Goal: Task Accomplishment & Management: Complete application form

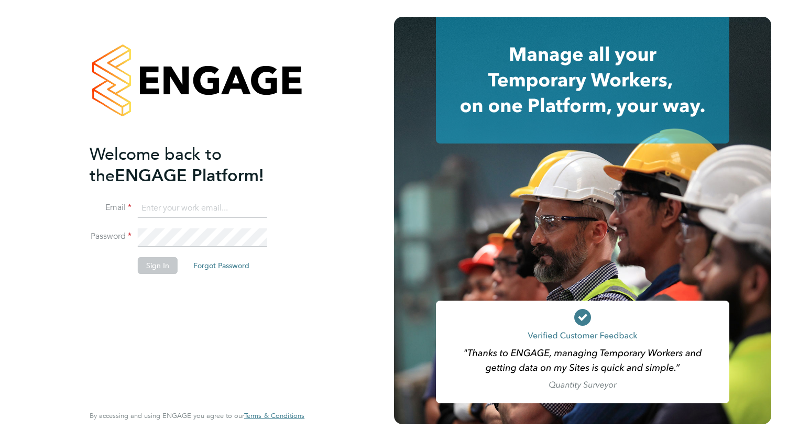
type input "[EMAIL_ADDRESS][DOMAIN_NAME]"
click at [159, 268] on button "Sign In" at bounding box center [158, 265] width 40 height 17
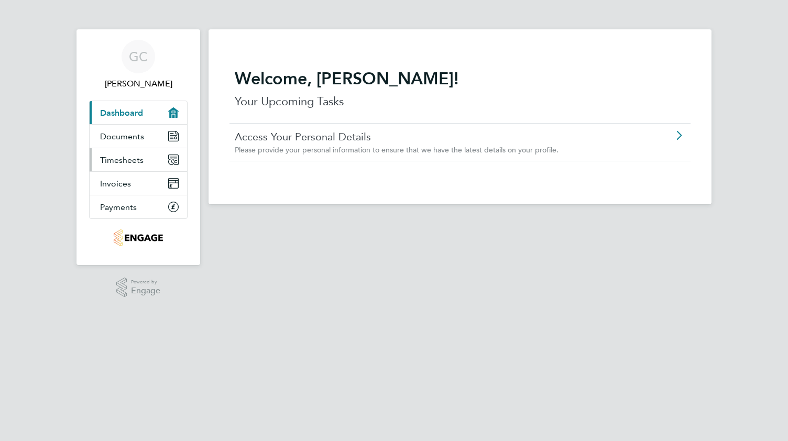
click at [128, 165] on link "Timesheets" at bounding box center [138, 159] width 97 height 23
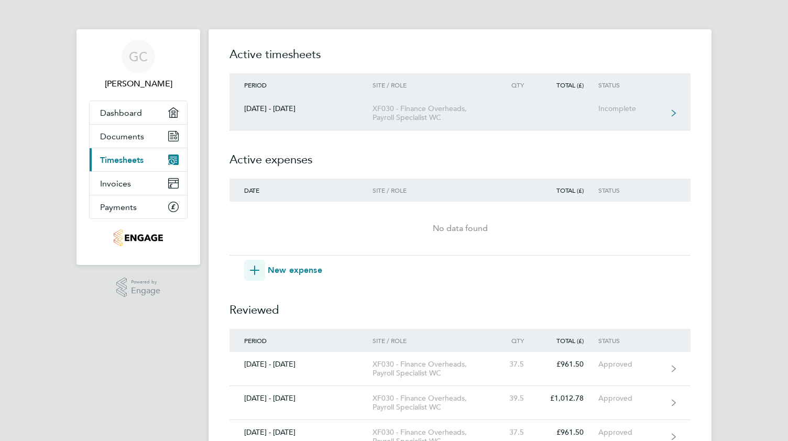
click at [614, 107] on div "Incomplete" at bounding box center [631, 108] width 64 height 9
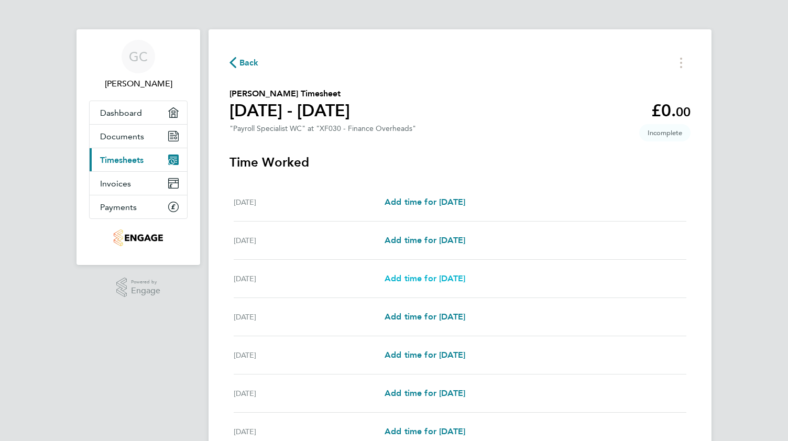
click at [401, 281] on span "Add time for [DATE]" at bounding box center [425, 279] width 81 height 10
select select "60"
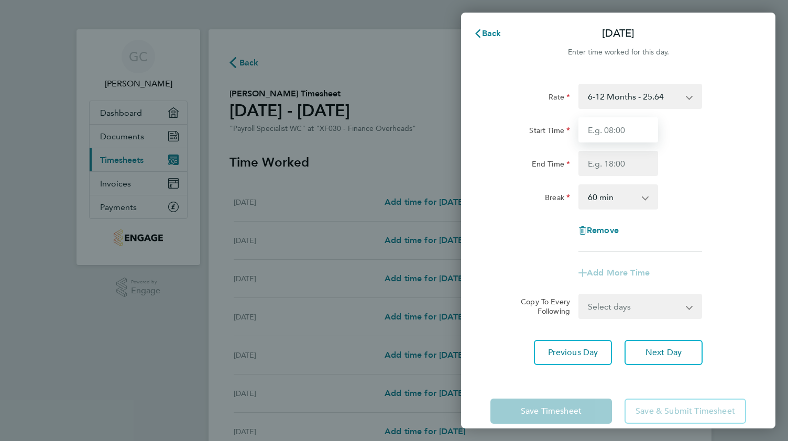
click at [607, 126] on input "Start Time" at bounding box center [619, 129] width 80 height 25
type input "09:00"
click at [613, 161] on input "End Time" at bounding box center [619, 163] width 80 height 25
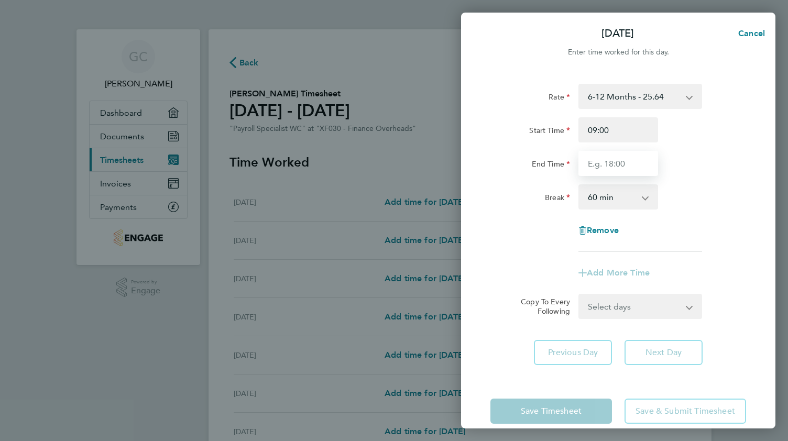
type input "17:30"
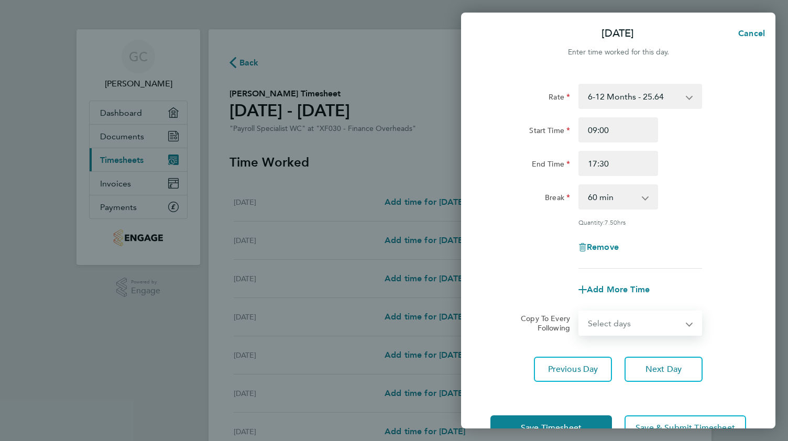
click at [609, 300] on form "Rate 6-12 Months - 25.64 Start Time 09:00 End Time 17:30 Break 0 min 15 min 30 …" at bounding box center [619, 210] width 256 height 252
select select "TUE"
click at [580, 312] on select "Select days Day [DATE] [DATE] [DATE] [DATE]" at bounding box center [635, 323] width 110 height 23
select select "[DATE]"
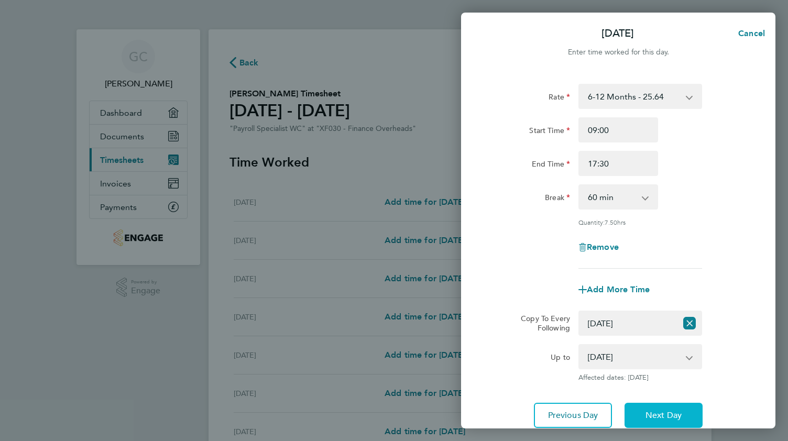
click at [651, 419] on span "Next Day" at bounding box center [664, 415] width 36 height 10
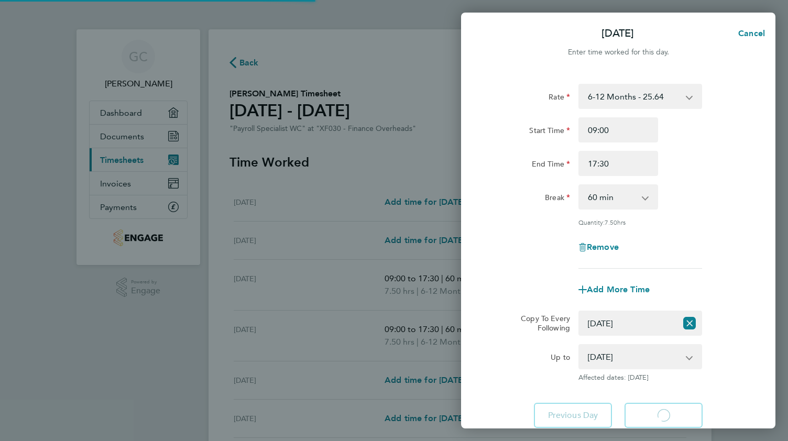
select select "60"
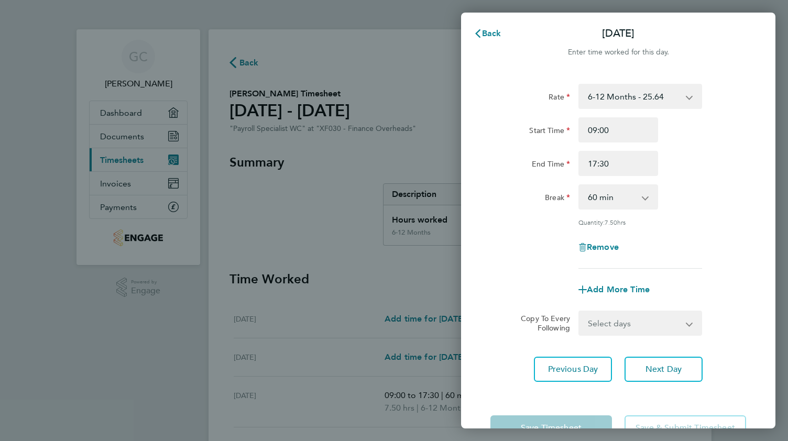
click at [657, 317] on select "Select days Day [DATE] [DATE] [DATE]" at bounding box center [635, 323] width 110 height 23
select select "WED"
click at [580, 312] on select "Select days Day [DATE] [DATE] [DATE]" at bounding box center [635, 323] width 110 height 23
select select "[DATE]"
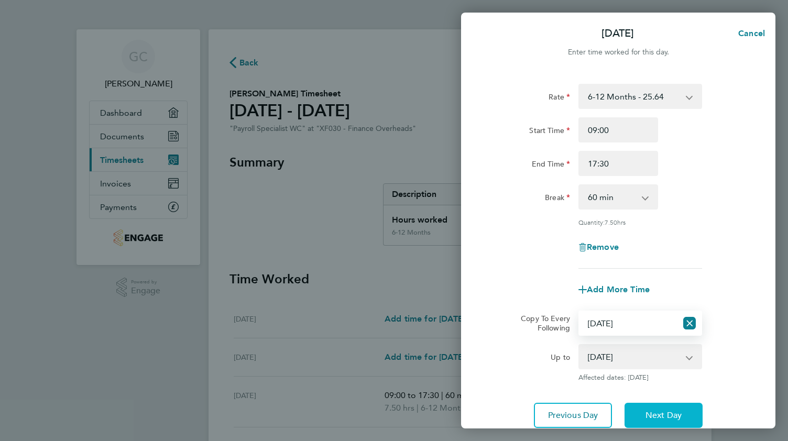
click at [648, 418] on span "Next Day" at bounding box center [664, 415] width 36 height 10
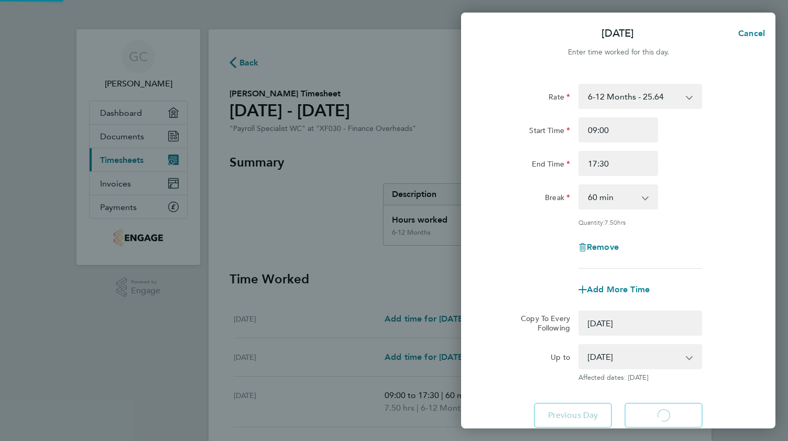
select select "0: null"
select select "60"
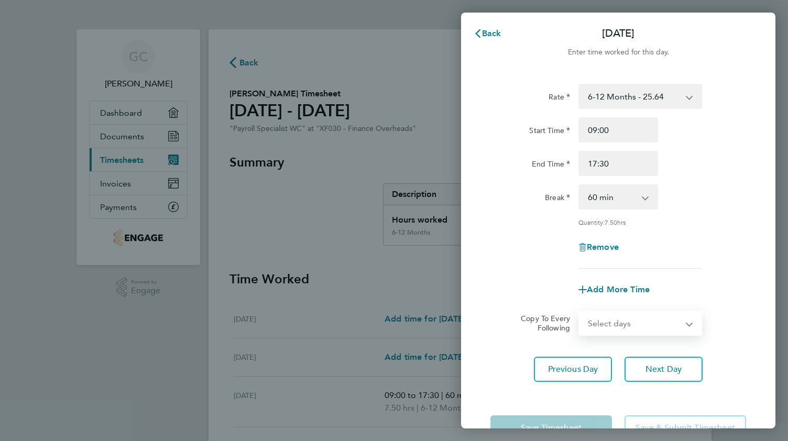
click at [648, 324] on select "Select days Day [DATE] [DATE]" at bounding box center [635, 323] width 110 height 23
select select "THU"
click at [580, 312] on select "Select days Day [DATE] [DATE]" at bounding box center [635, 323] width 110 height 23
select select "[DATE]"
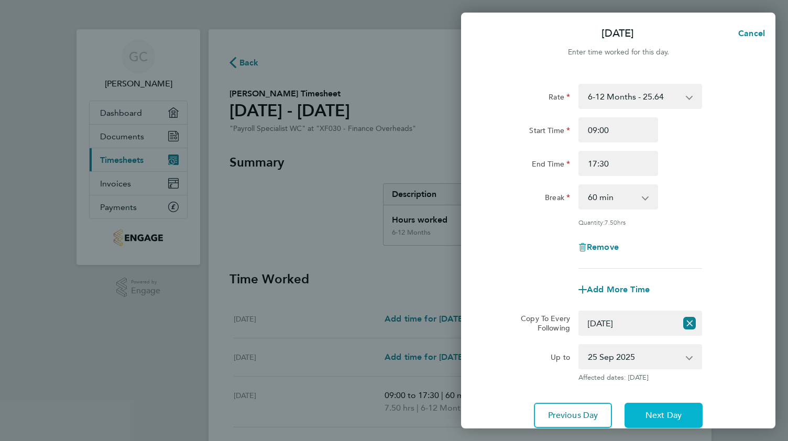
click at [644, 419] on button "Next Day" at bounding box center [664, 415] width 78 height 25
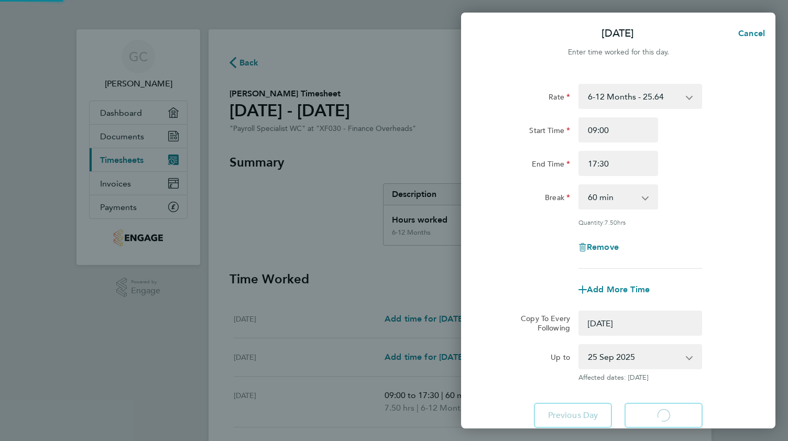
select select "0: null"
select select "60"
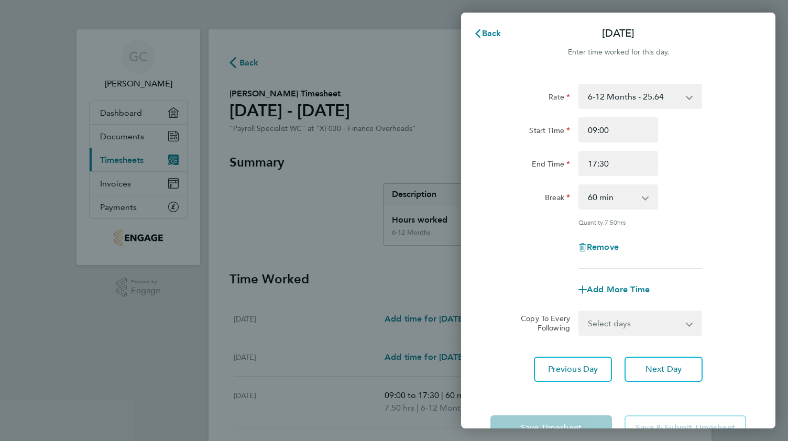
click at [623, 319] on select "Select days [DATE]" at bounding box center [635, 323] width 110 height 23
select select "FRI"
click at [580, 312] on select "Select days [DATE]" at bounding box center [635, 323] width 110 height 23
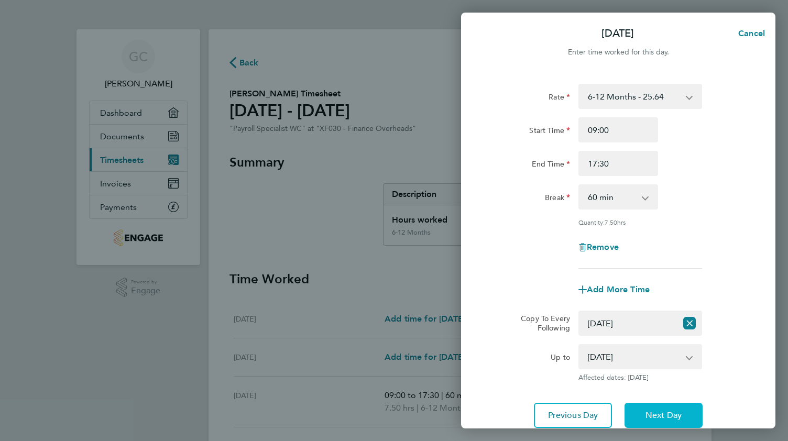
click at [674, 415] on span "Next Day" at bounding box center [664, 415] width 36 height 10
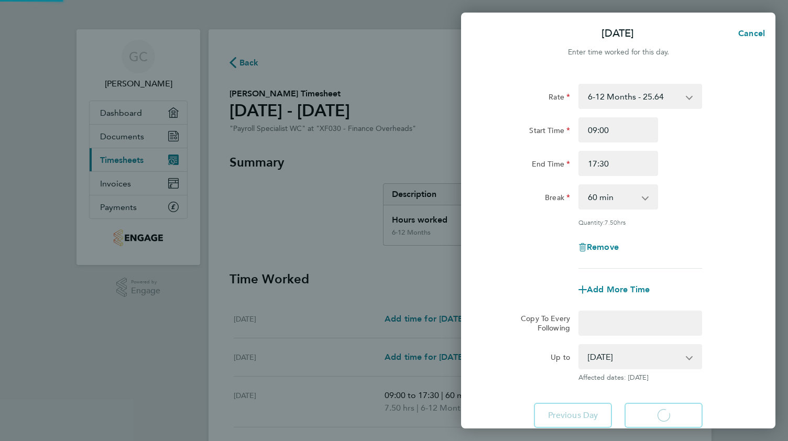
select select "60"
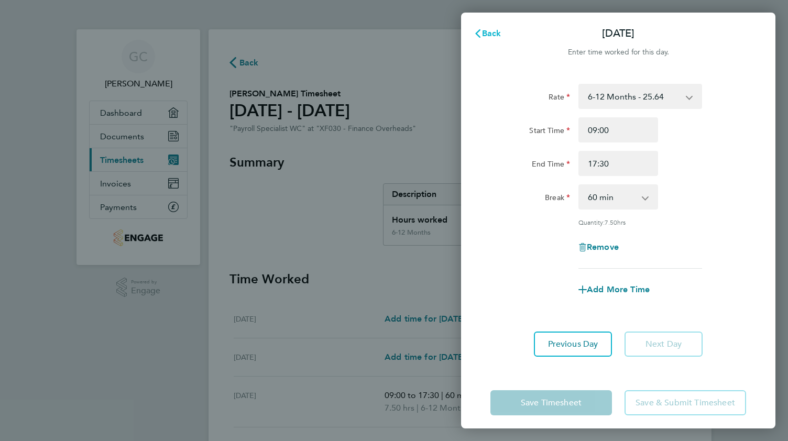
click at [493, 35] on span "Back" at bounding box center [491, 33] width 19 height 10
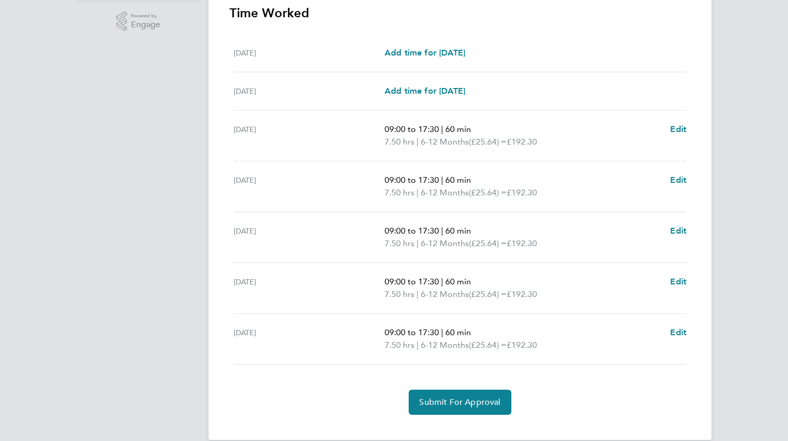
scroll to position [280, 0]
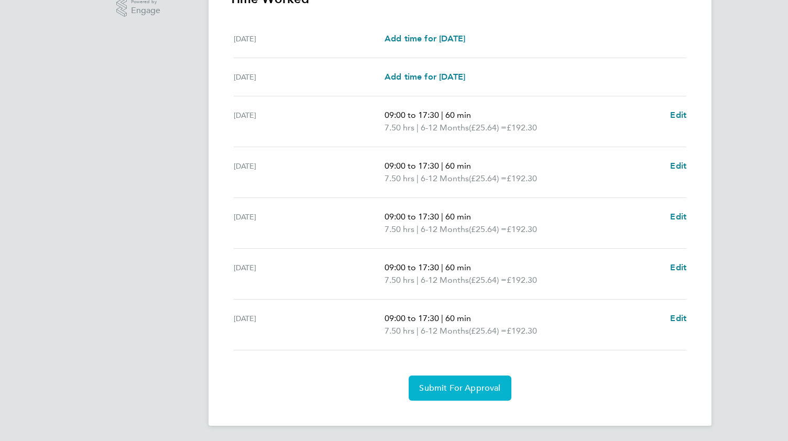
click at [470, 380] on button "Submit For Approval" at bounding box center [460, 388] width 102 height 25
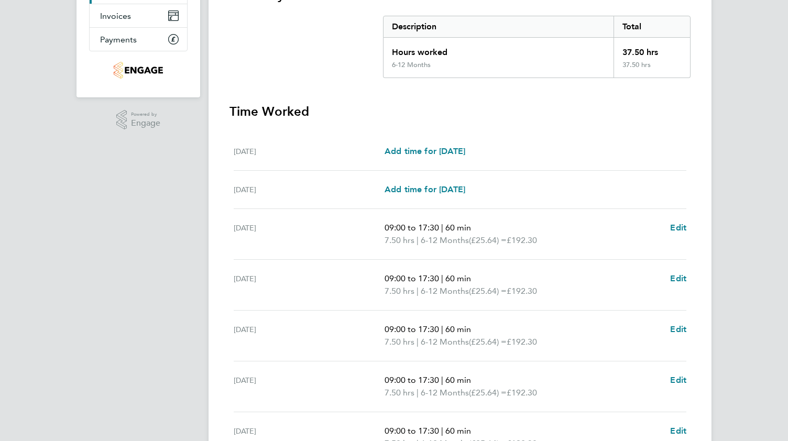
scroll to position [0, 0]
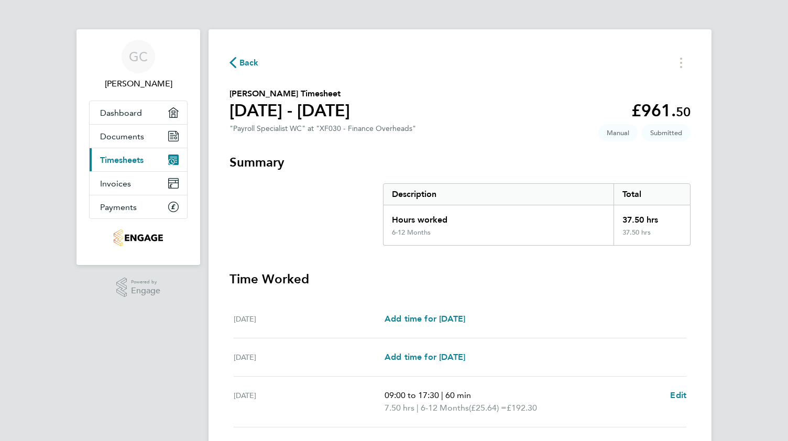
click at [249, 60] on span "Back" at bounding box center [249, 63] width 19 height 13
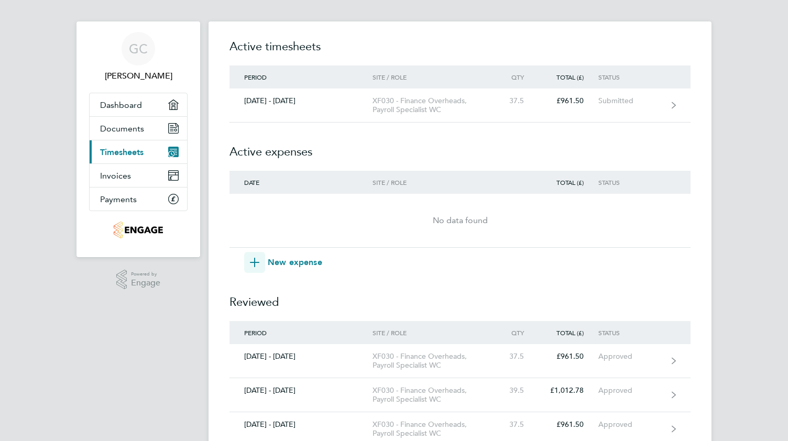
scroll to position [6, 0]
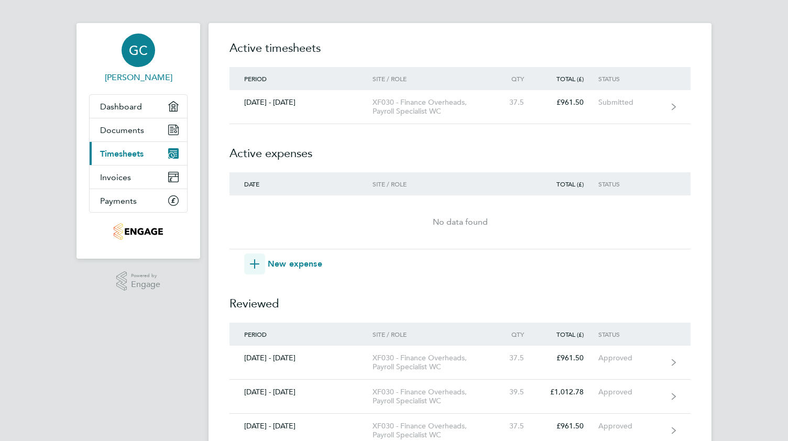
click at [147, 78] on span "[PERSON_NAME]" at bounding box center [138, 77] width 99 height 13
